Goal: Transaction & Acquisition: Purchase product/service

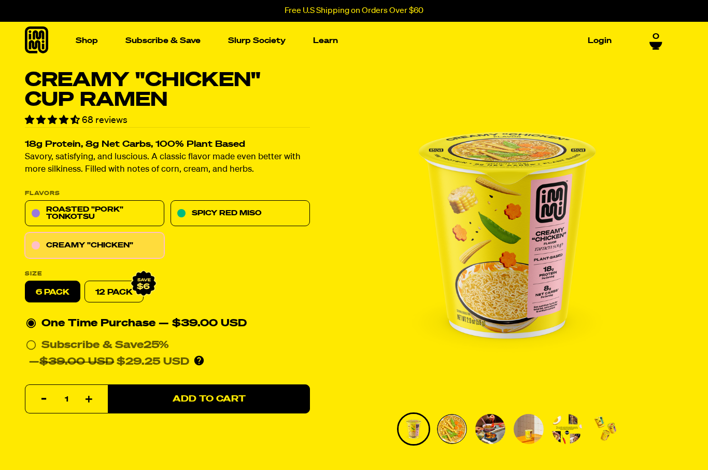
click at [57, 296] on label "6 pack" at bounding box center [52, 292] width 55 height 22
click at [25, 282] on input "6 pack" at bounding box center [25, 281] width 1 height 1
click at [234, 403] on span "Add to Cart" at bounding box center [209, 399] width 73 height 9
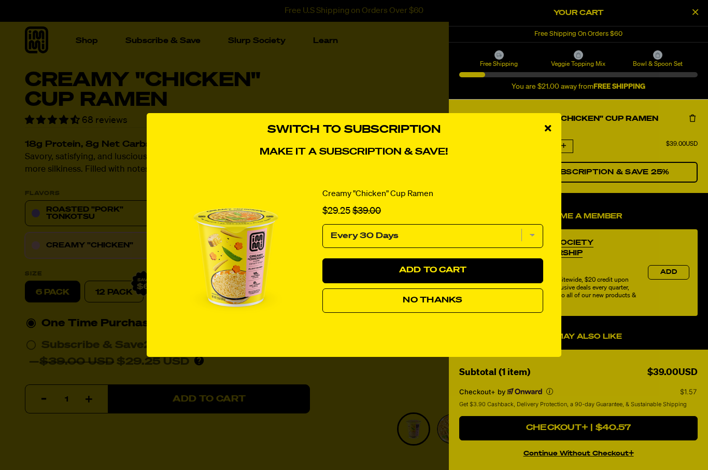
click at [504, 307] on button "No Thanks" at bounding box center [433, 300] width 221 height 25
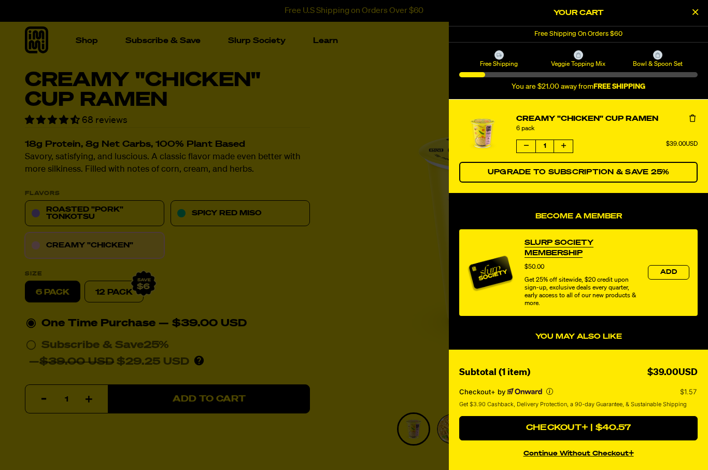
click at [694, 118] on icon "product" at bounding box center [693, 118] width 6 height 7
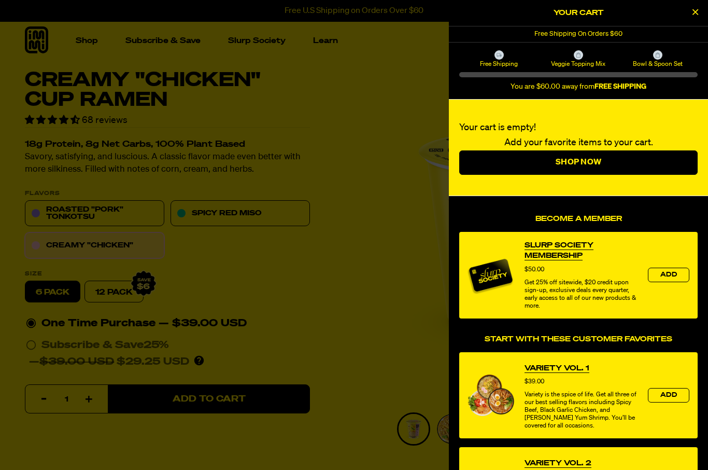
click at [566, 371] on link "Variety Vol. 1" at bounding box center [557, 368] width 65 height 10
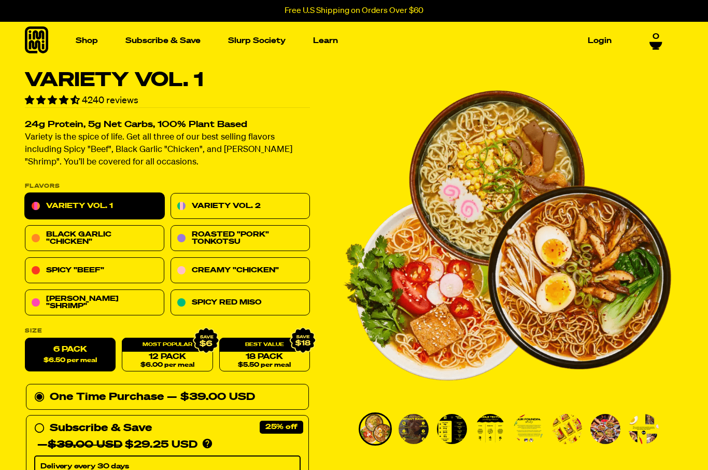
click at [278, 201] on link "Variety Vol. 2" at bounding box center [240, 206] width 139 height 26
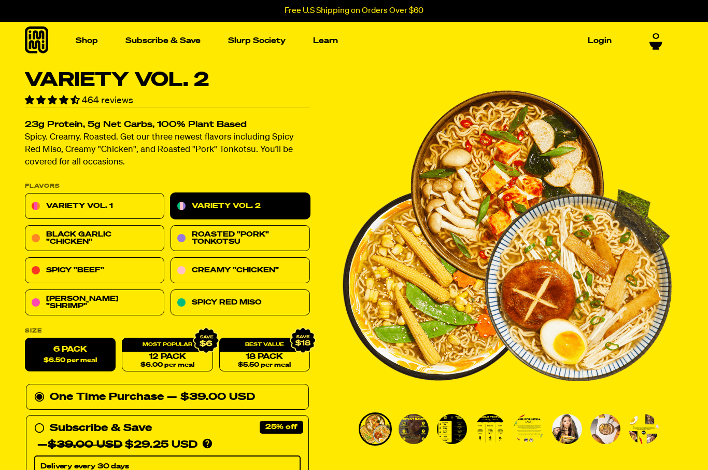
click at [247, 399] on div "— $39.00 USD" at bounding box center [211, 397] width 88 height 17
click at [41, 389] on input "One Time Purchase — $39.00 USD" at bounding box center [37, 389] width 7 height 0
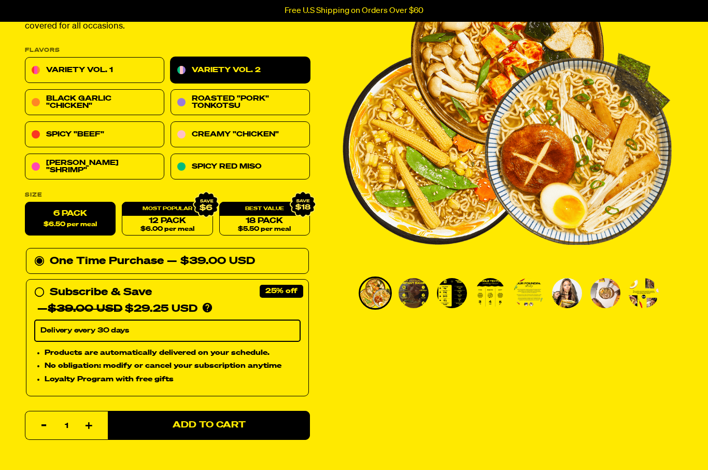
scroll to position [135, 0]
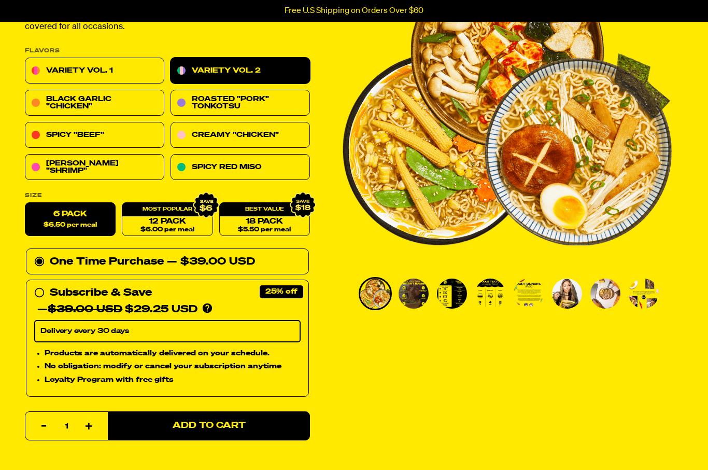
click at [225, 429] on span "Add to Cart" at bounding box center [209, 426] width 73 height 9
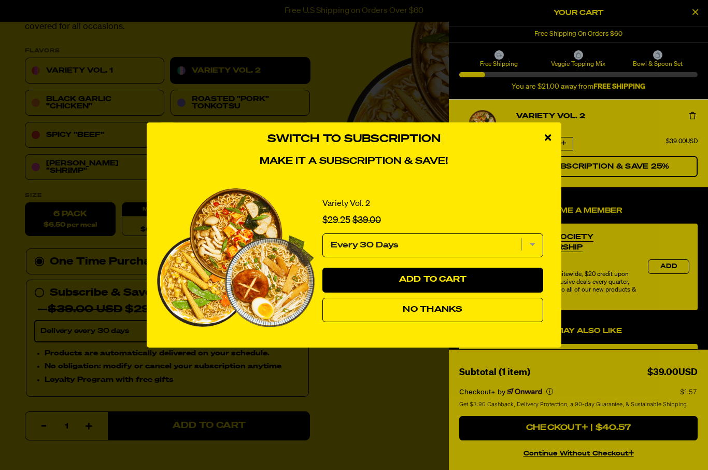
click at [480, 323] on button "No Thanks" at bounding box center [433, 310] width 221 height 25
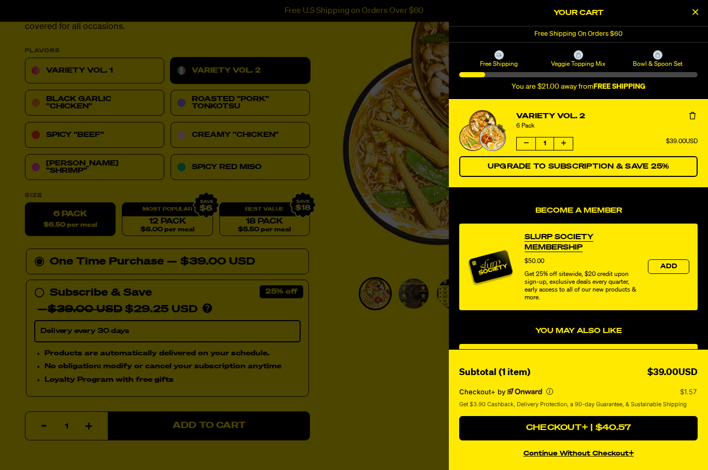
click at [613, 441] on button "Checkout+ | $40.57" at bounding box center [578, 428] width 239 height 25
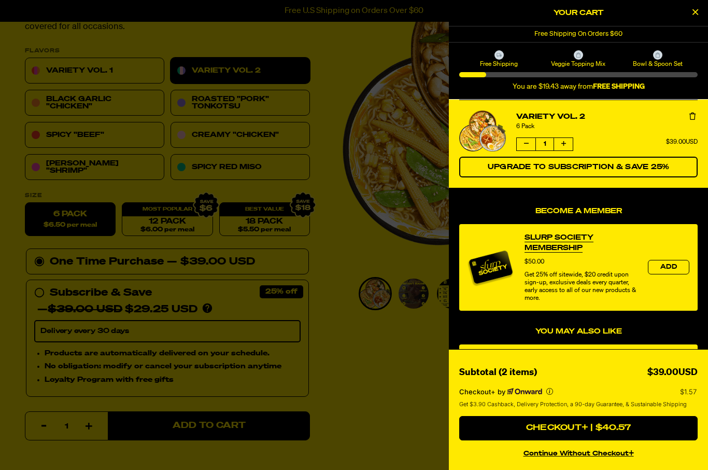
scroll to position [172, 0]
